Goal: Transaction & Acquisition: Download file/media

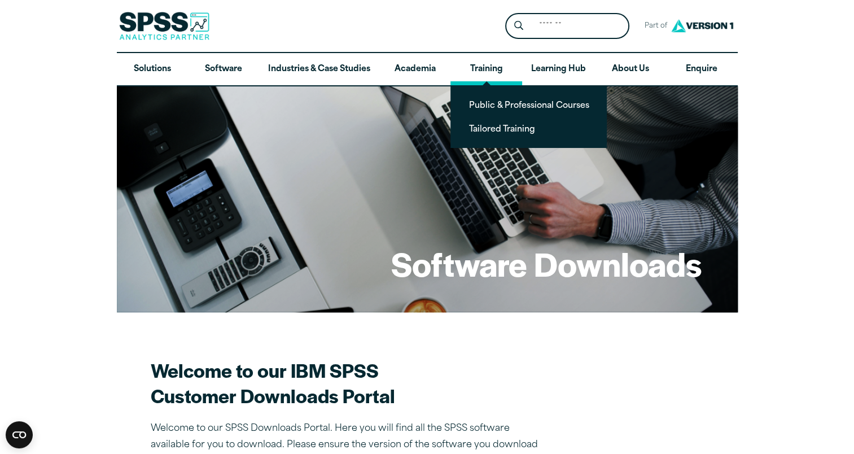
click at [504, 67] on link "Training" at bounding box center [485, 69] width 71 height 33
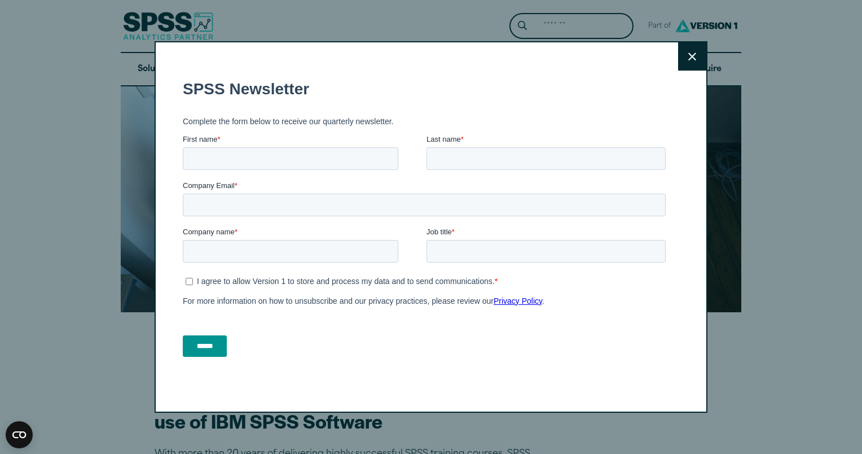
click at [689, 54] on icon at bounding box center [693, 56] width 8 height 8
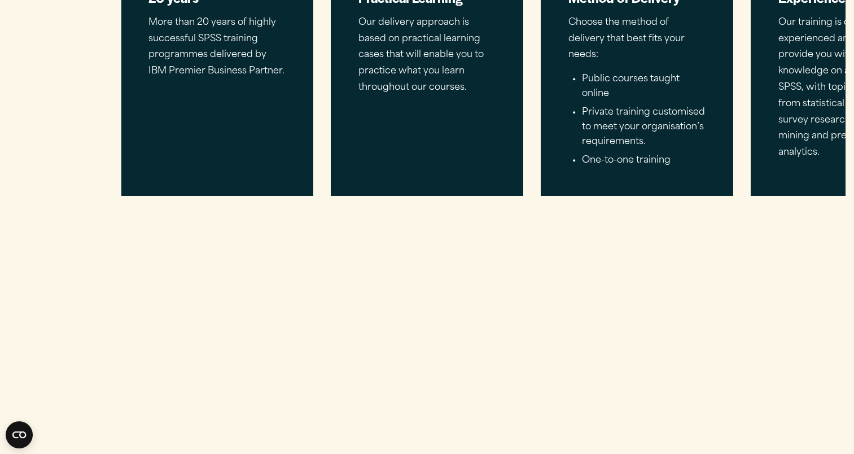
scroll to position [995, 0]
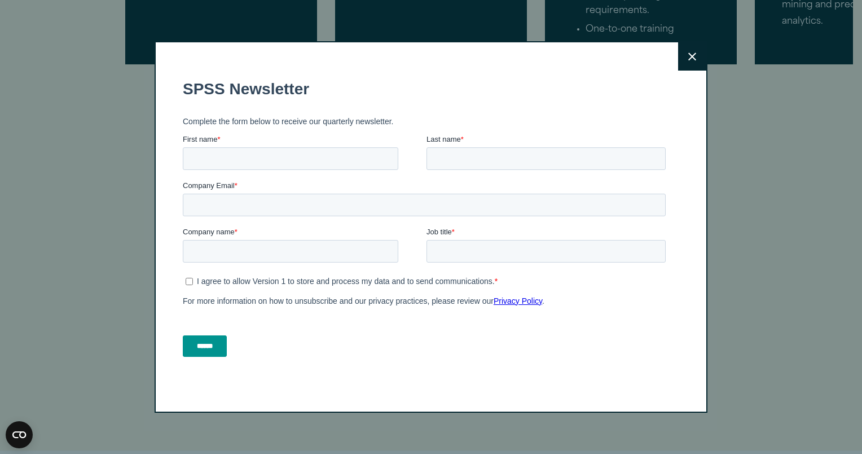
click at [689, 57] on icon at bounding box center [693, 56] width 8 height 8
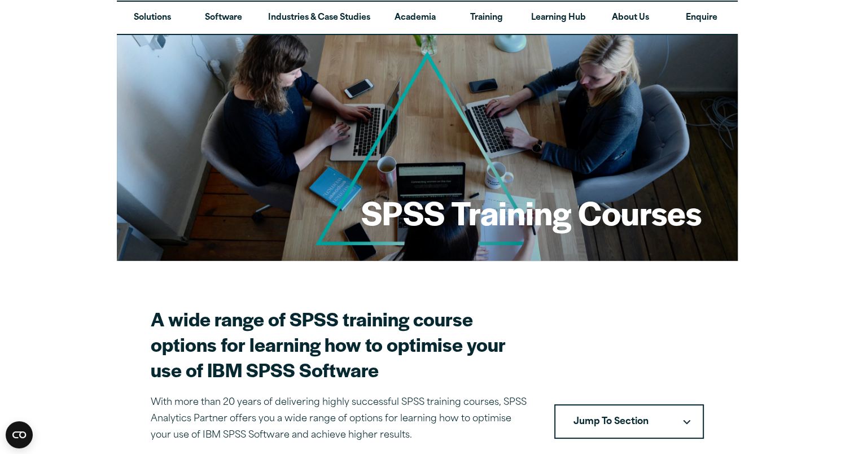
scroll to position [0, 0]
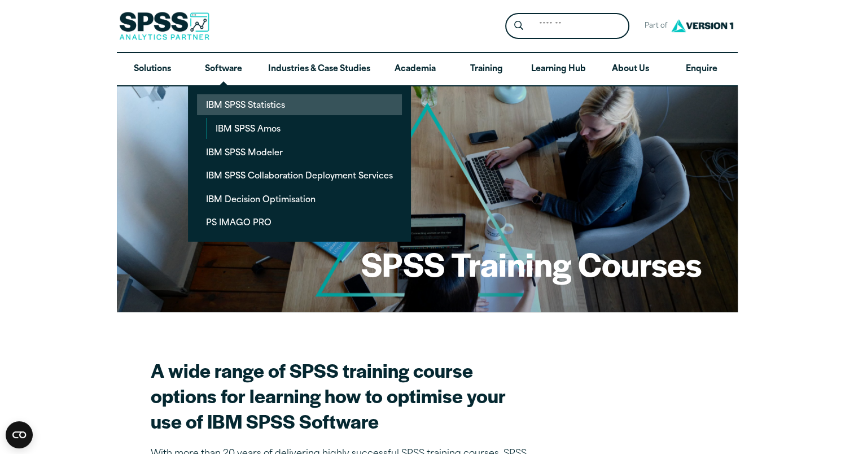
click at [249, 106] on link "IBM SPSS Statistics" at bounding box center [299, 104] width 205 height 21
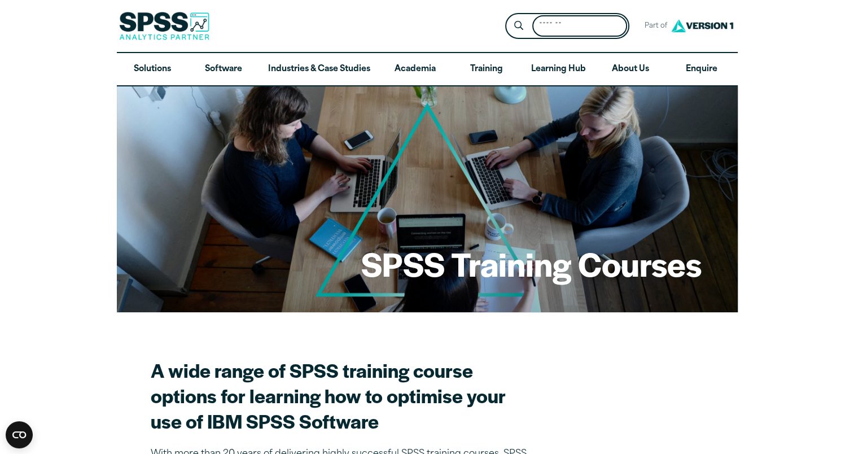
click at [553, 32] on input "Search for:" at bounding box center [579, 26] width 95 height 22
type input "******"
click at [508, 16] on button "Submit Site Search" at bounding box center [518, 26] width 21 height 21
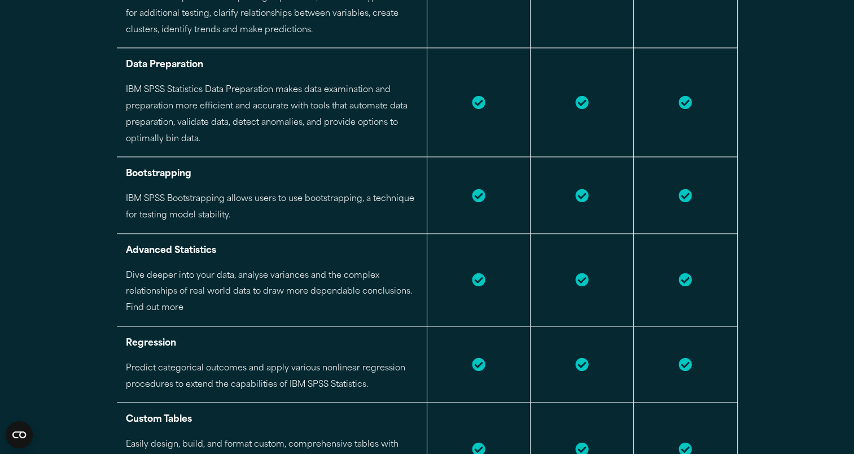
scroll to position [517, 0]
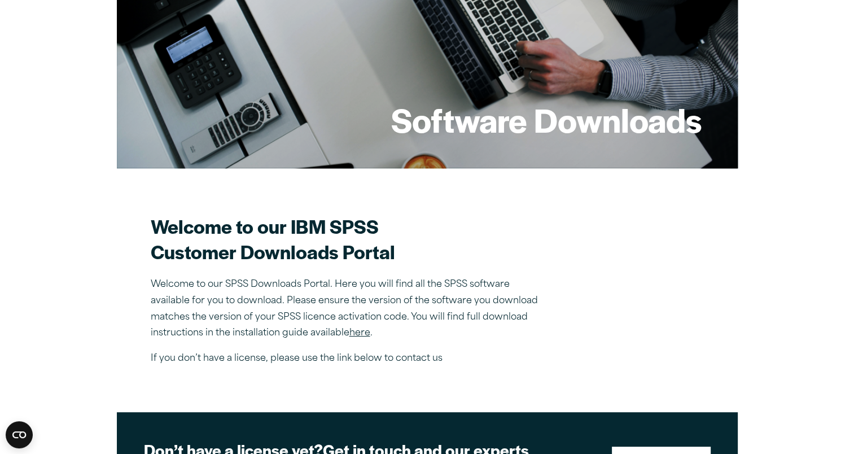
scroll to position [148, 0]
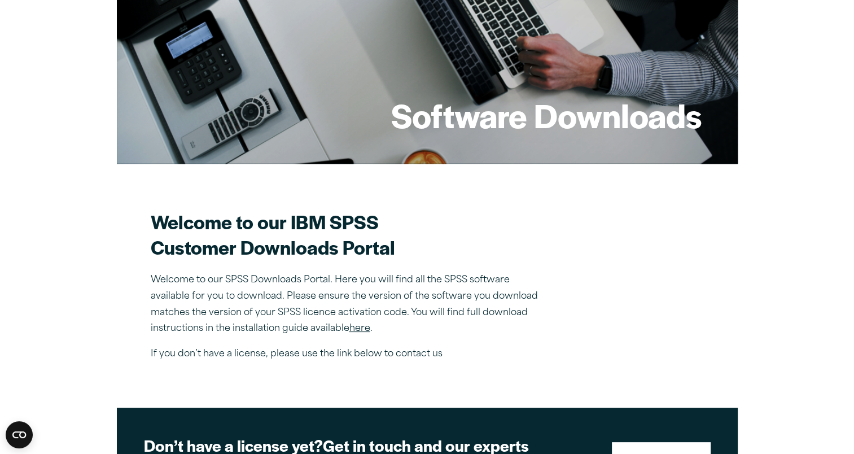
click at [364, 325] on link "here" at bounding box center [359, 328] width 21 height 9
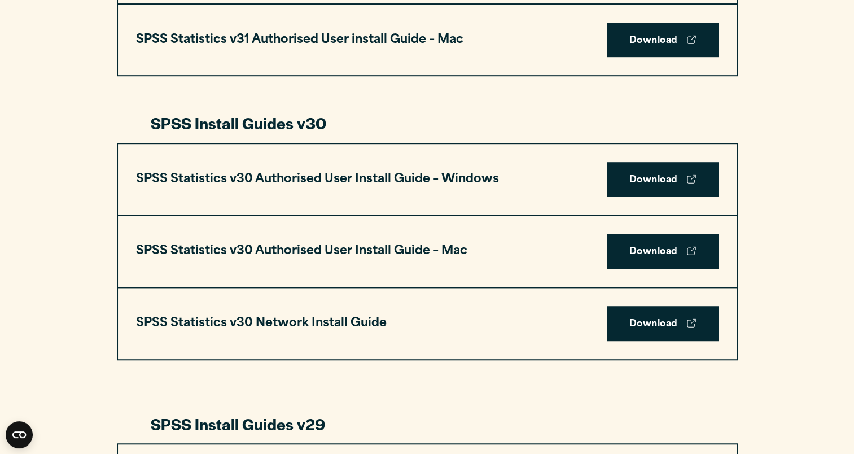
scroll to position [745, 0]
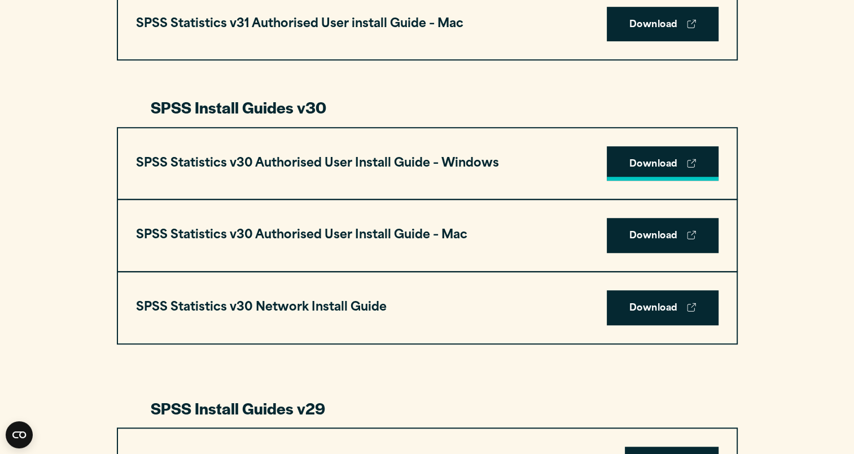
click at [650, 163] on link "Download" at bounding box center [663, 163] width 112 height 35
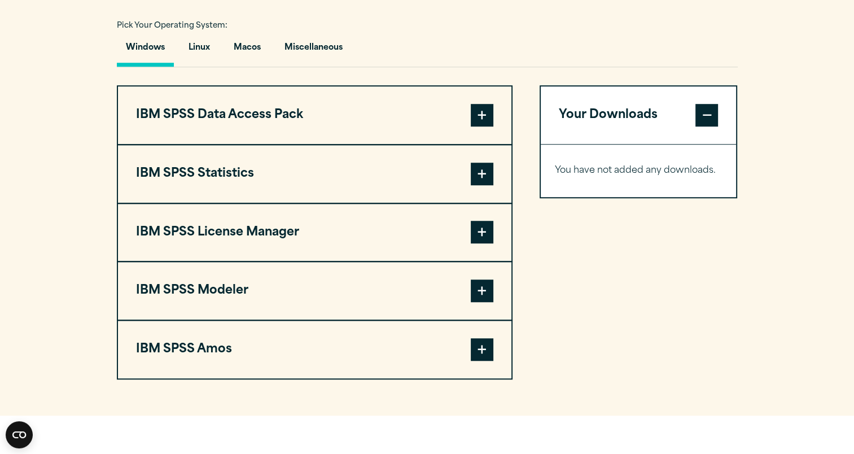
scroll to position [831, 0]
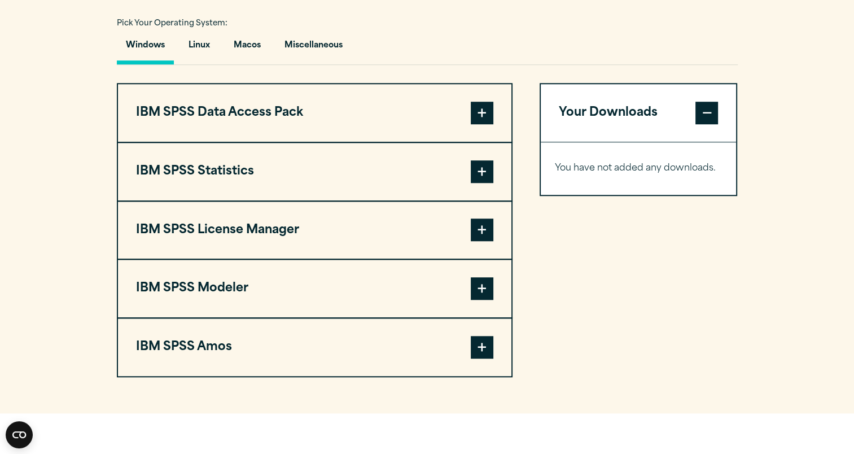
click at [487, 165] on span at bounding box center [482, 171] width 23 height 23
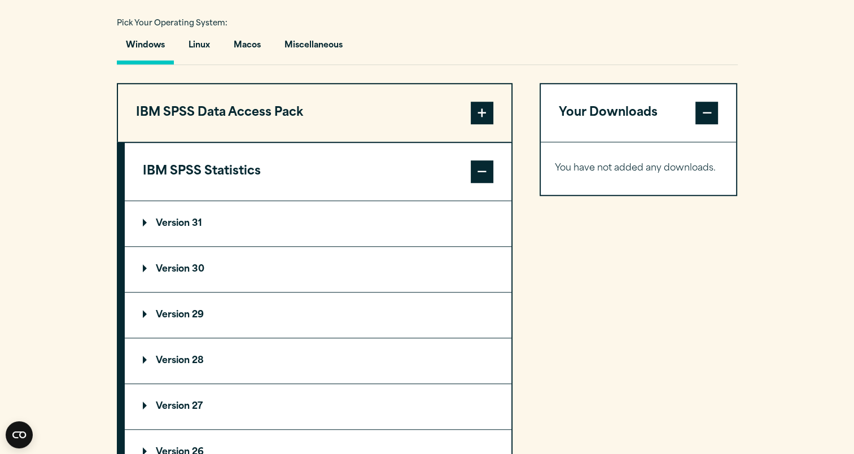
click at [145, 268] on p "Version 30" at bounding box center [174, 269] width 62 height 9
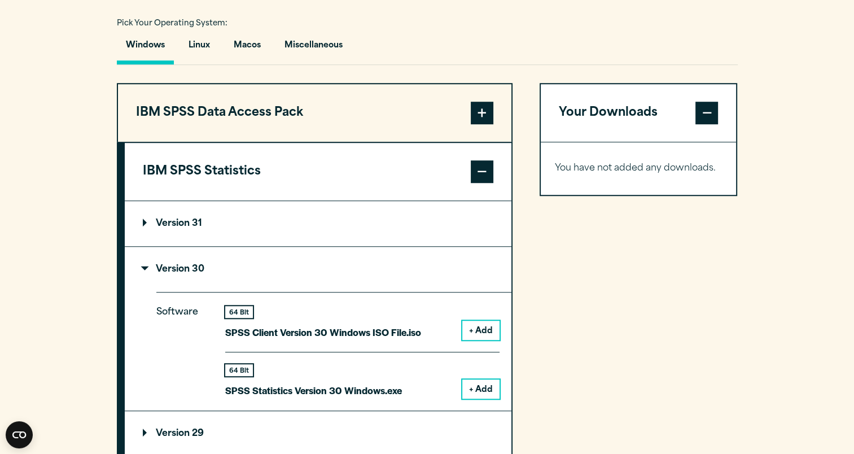
click at [480, 390] on button "+ Add" at bounding box center [480, 388] width 37 height 19
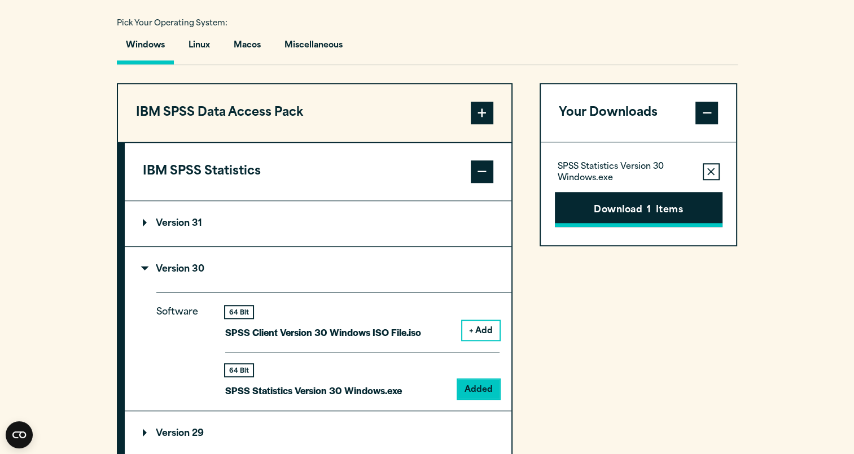
click at [620, 208] on button "Download 1 Items" at bounding box center [639, 209] width 168 height 35
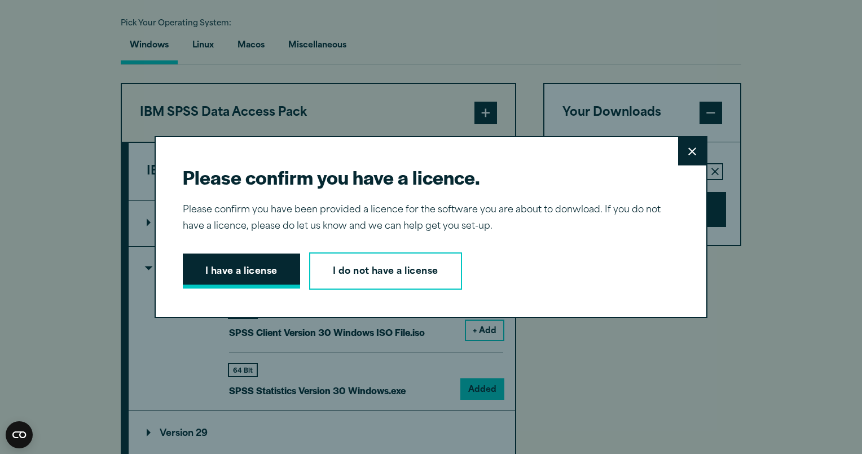
click at [235, 272] on button "I have a license" at bounding box center [241, 270] width 117 height 35
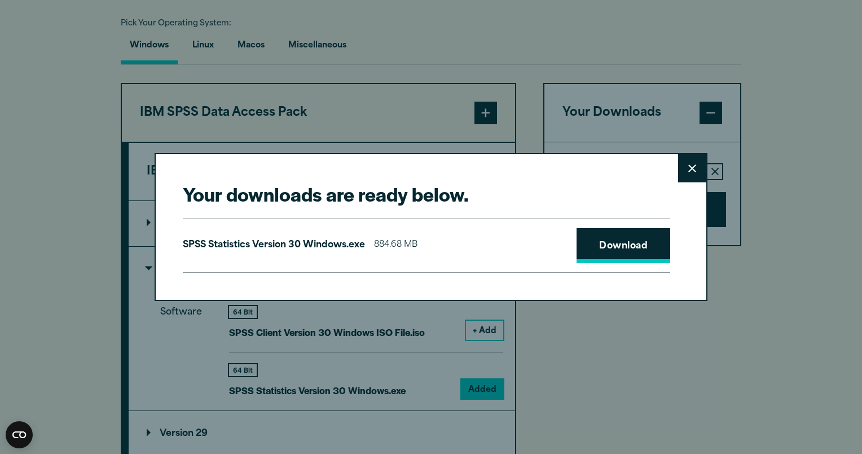
click at [624, 248] on link "Download" at bounding box center [624, 245] width 94 height 35
click at [678, 167] on button "Close" at bounding box center [692, 168] width 28 height 28
